Goal: Information Seeking & Learning: Learn about a topic

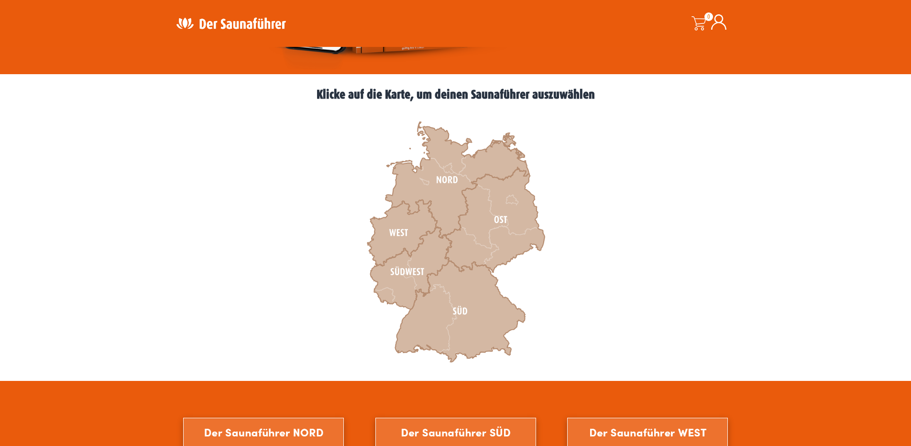
scroll to position [115, 0]
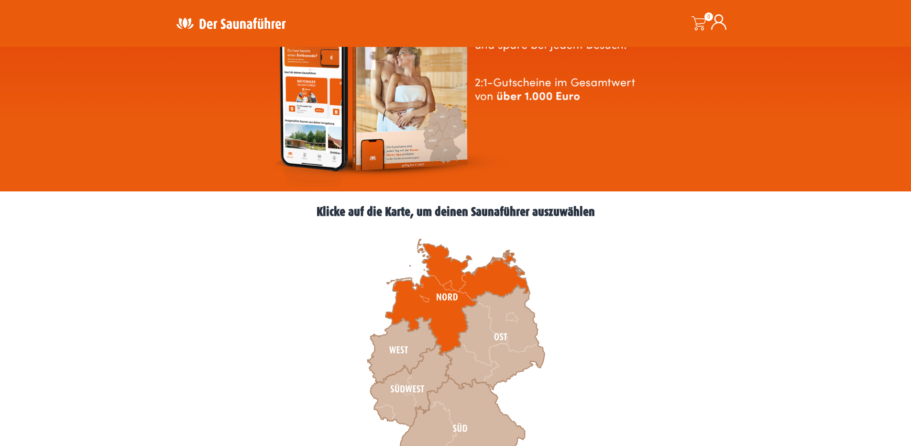
click at [436, 287] on icon at bounding box center [456, 297] width 143 height 116
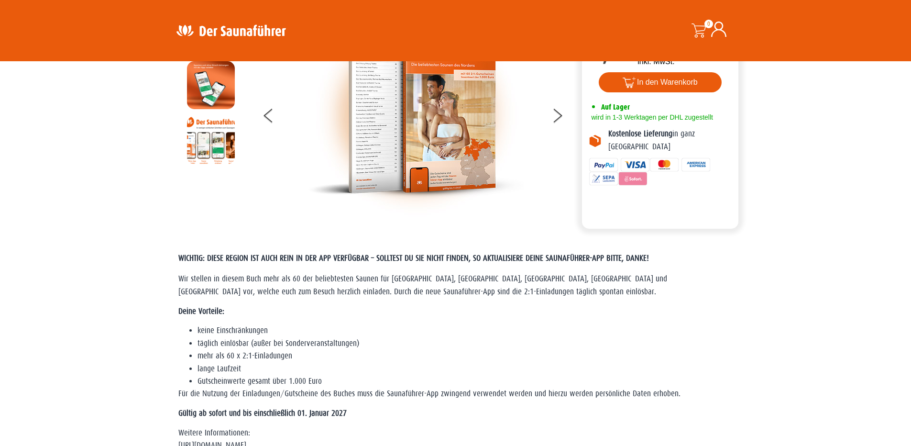
scroll to position [115, 0]
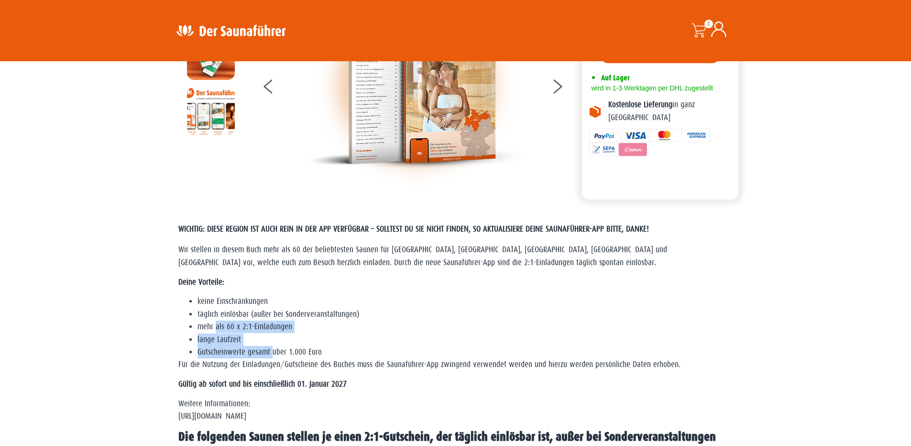
drag, startPoint x: 217, startPoint y: 322, endPoint x: 272, endPoint y: 346, distance: 60.4
click at [272, 346] on ul "keine Einschränkungen täglich einlösbar (außer bei Sonderveranstaltungen) mehr …" at bounding box center [455, 326] width 555 height 63
click at [254, 335] on li "lange Laufzeit" at bounding box center [464, 339] width 535 height 12
click at [247, 325] on li "mehr als 60 x 2:1-Einladungen" at bounding box center [464, 326] width 535 height 12
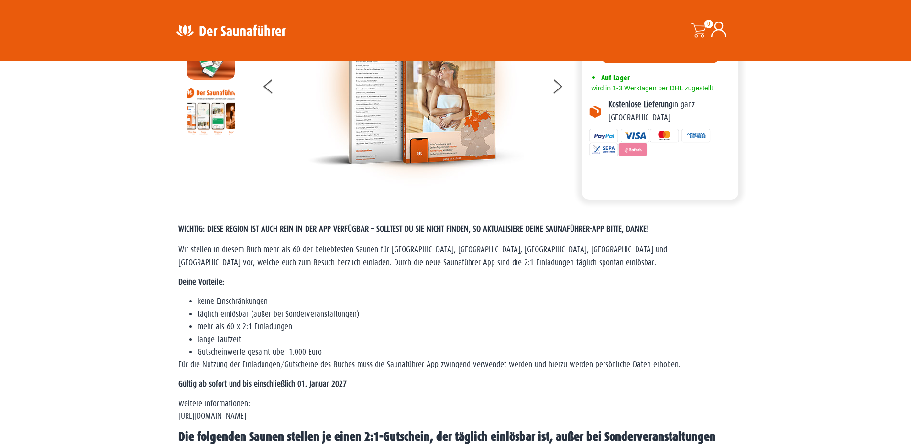
click at [254, 351] on li "Gutscheinwerte gesamt über 1.000 Euro" at bounding box center [464, 352] width 535 height 12
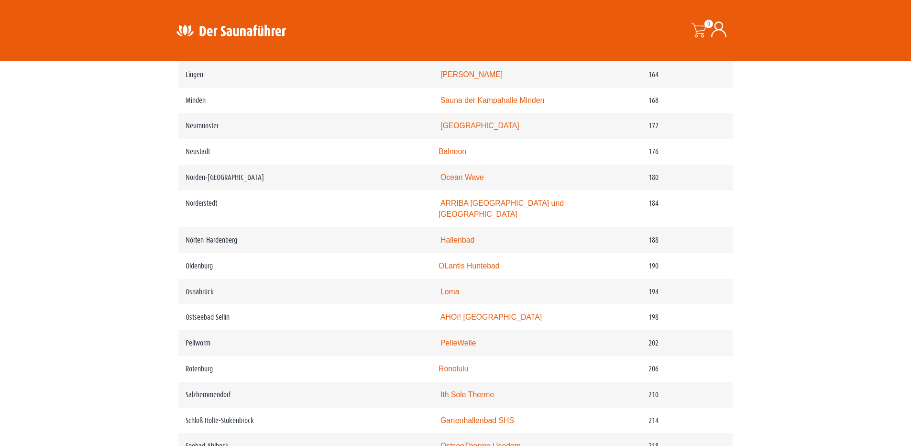
scroll to position [1492, 0]
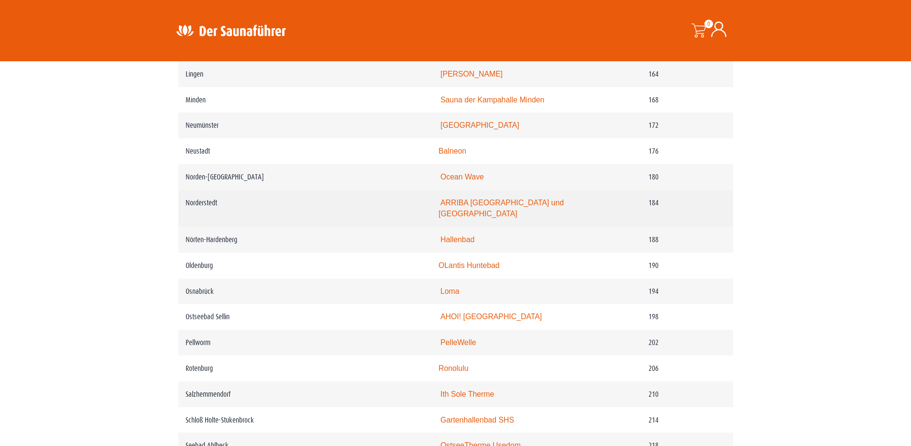
click at [205, 203] on td "Norderstedt" at bounding box center [304, 208] width 253 height 37
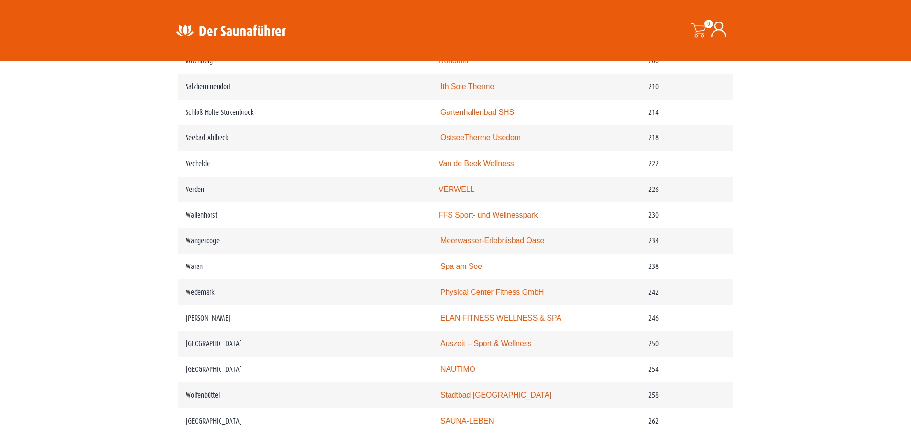
scroll to position [1836, 0]
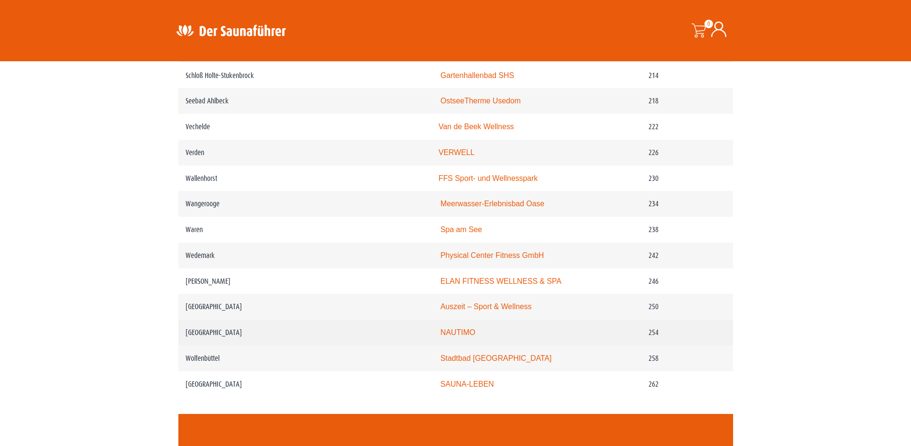
click at [473, 328] on link "NAUTIMO" at bounding box center [457, 332] width 35 height 8
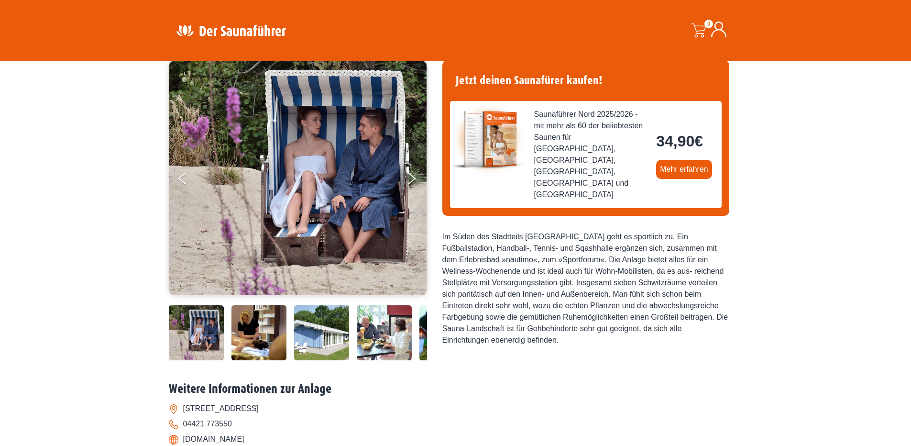
scroll to position [115, 0]
